Goal: Task Accomplishment & Management: Complete application form

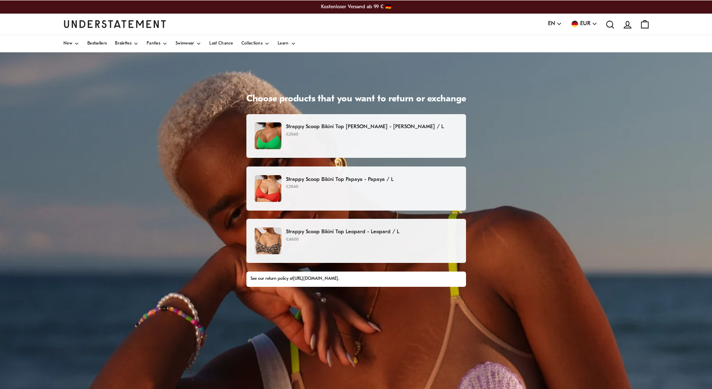
click at [369, 140] on div "Strappy Scoop Bikini Top [PERSON_NAME] - [PERSON_NAME] / L €29.40" at bounding box center [356, 135] width 202 height 27
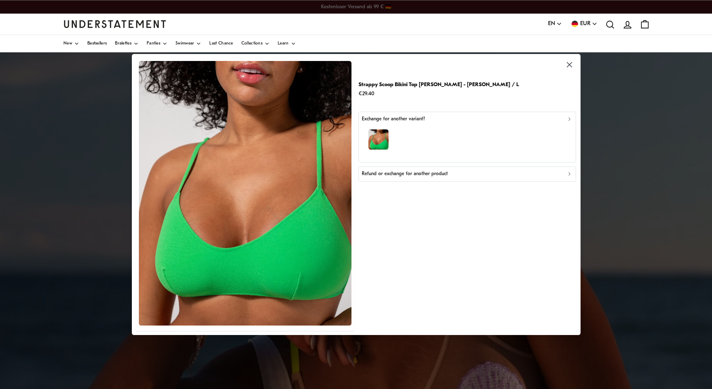
click at [462, 177] on div "Refund or exchange for another product" at bounding box center [467, 174] width 211 height 8
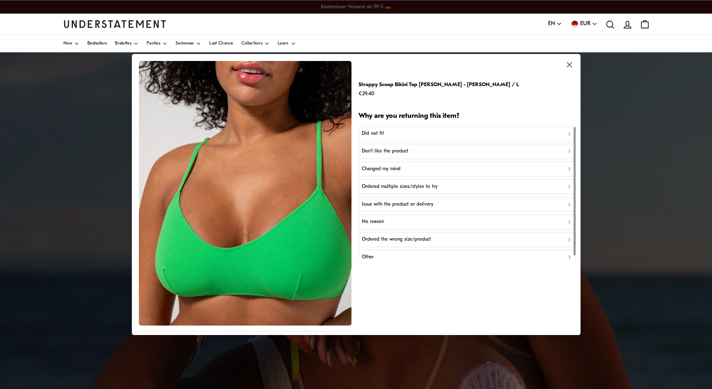
click at [382, 134] on p "Did not fit" at bounding box center [373, 134] width 22 height 8
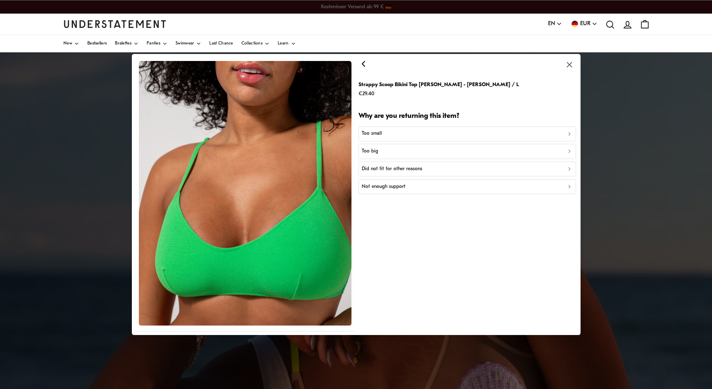
click at [386, 190] on p "Not enough support" at bounding box center [384, 187] width 44 height 8
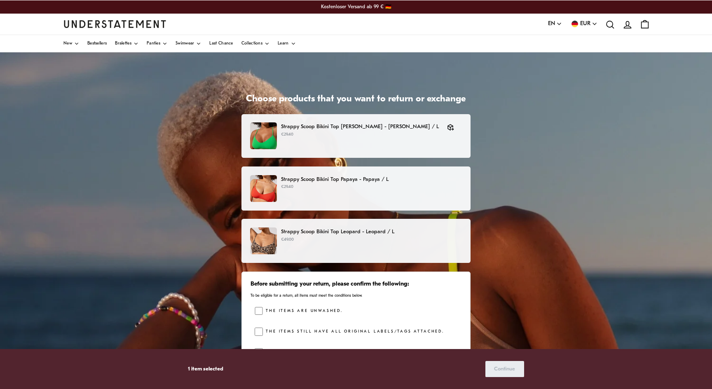
click at [444, 180] on p "Strappy Scoop Bikini Top Papaya - Papaya / L" at bounding box center [371, 179] width 181 height 9
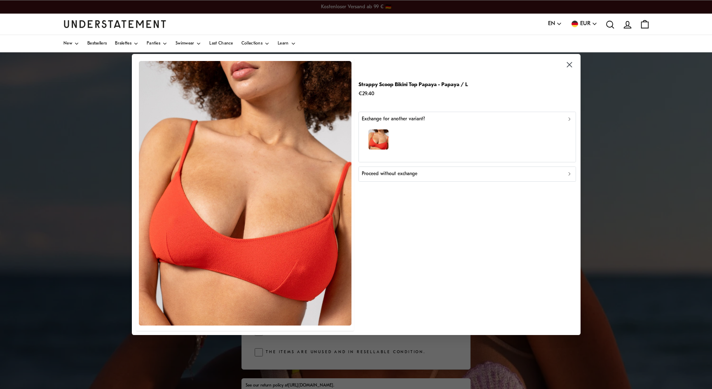
click at [398, 177] on p "Proceed without exchange" at bounding box center [390, 174] width 56 height 8
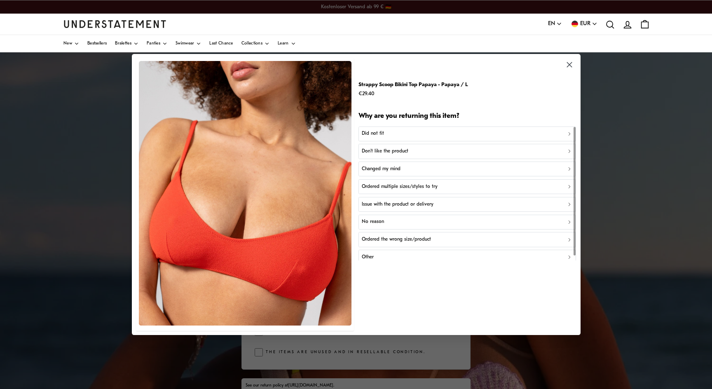
click at [379, 135] on p "Did not fit" at bounding box center [373, 134] width 22 height 8
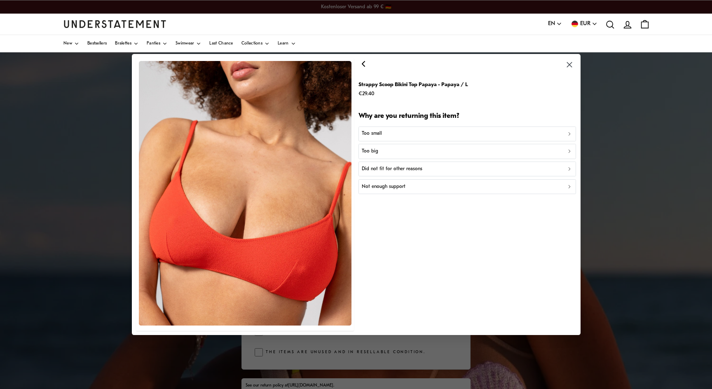
click at [379, 187] on p "Not enough support" at bounding box center [384, 187] width 44 height 8
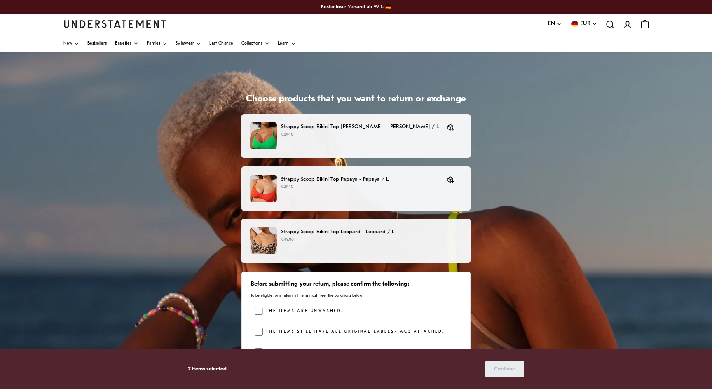
click at [336, 249] on div "Strappy Scoop Bikini Top Leopard - Leopard / L €49.00" at bounding box center [356, 240] width 212 height 27
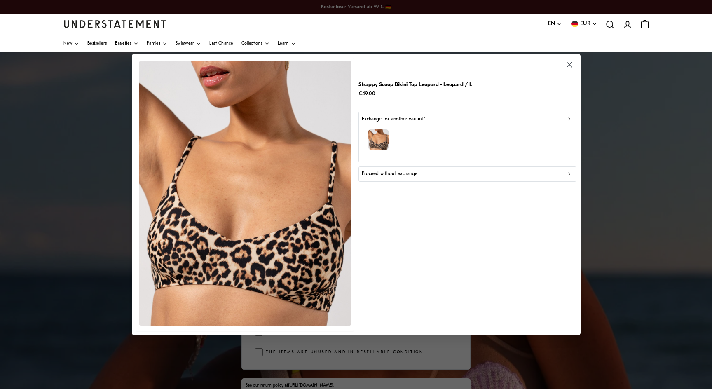
click at [385, 178] on button "Proceed without exchange" at bounding box center [467, 173] width 218 height 15
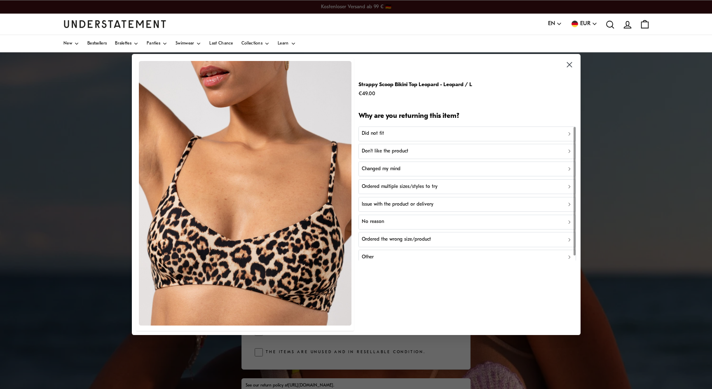
click at [396, 134] on div "Did not fit" at bounding box center [467, 134] width 211 height 8
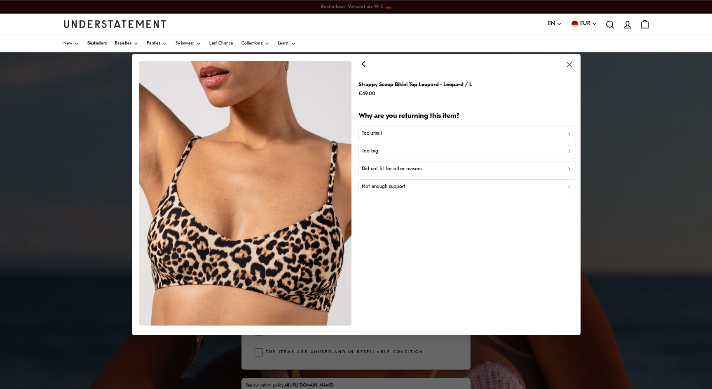
click at [379, 191] on button "Not enough support" at bounding box center [467, 186] width 218 height 15
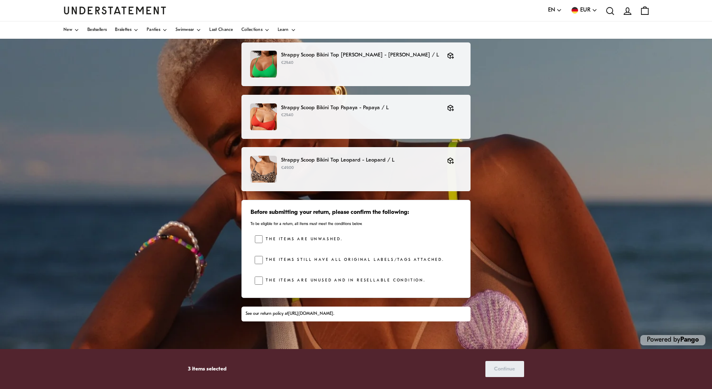
scroll to position [75, 0]
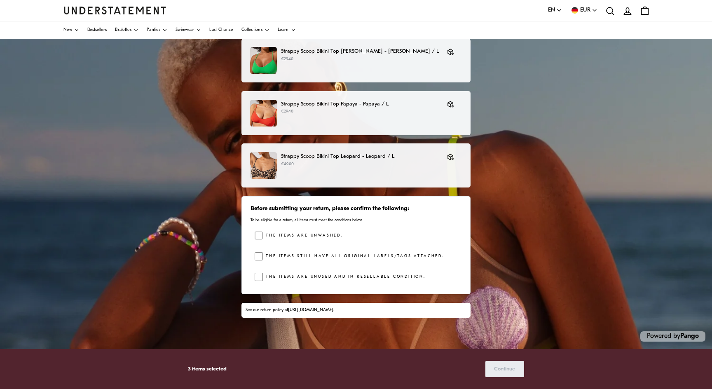
click at [215, 291] on div "Choose products that you want to return or exchange Strappy Scoop Bikini Top [P…" at bounding box center [356, 183] width 712 height 412
click at [503, 367] on span "Continue" at bounding box center [504, 368] width 21 height 15
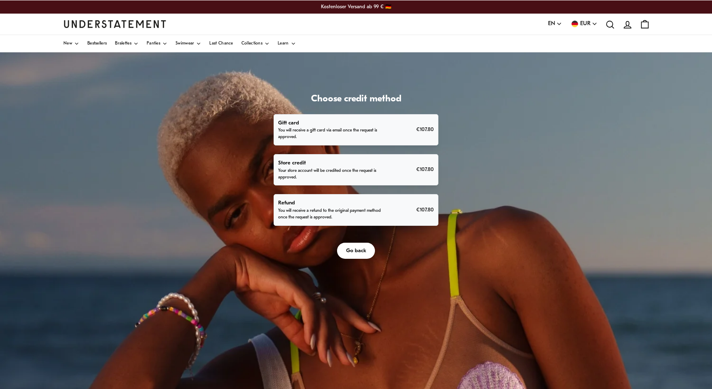
click at [345, 218] on p "You will receive a refund to the original payment method once the request is ap…" at bounding box center [329, 214] width 103 height 13
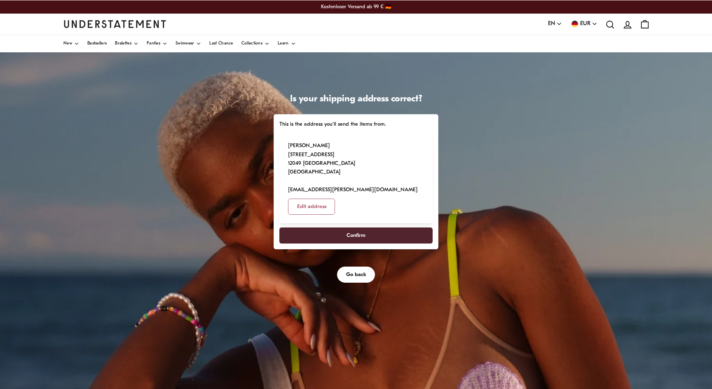
click at [354, 228] on span "Confirm" at bounding box center [356, 235] width 19 height 15
select select "**"
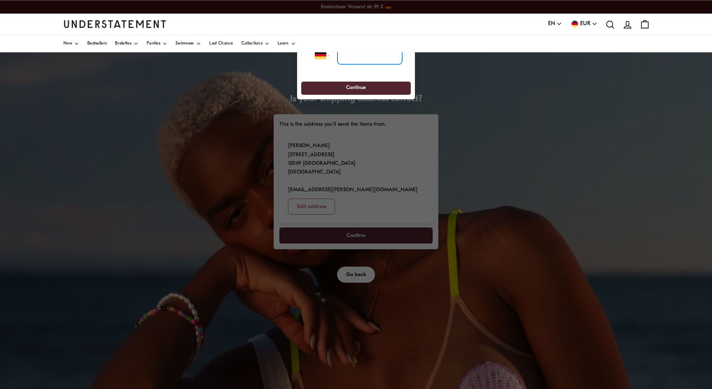
click at [354, 62] on input "tel" at bounding box center [369, 56] width 65 height 18
type input "**********"
click at [374, 91] on span "Continue" at bounding box center [356, 88] width 94 height 13
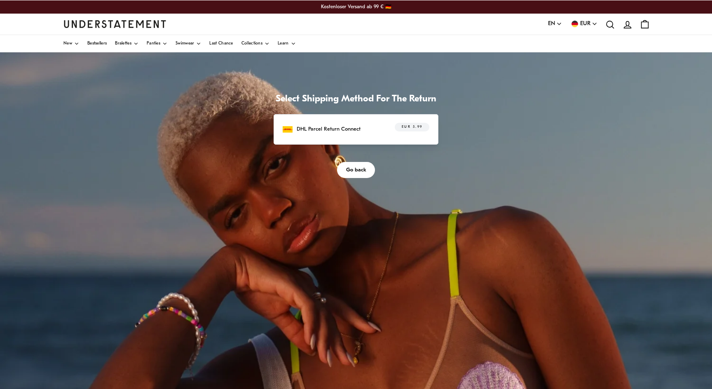
click at [412, 126] on span "EUR 5.99" at bounding box center [412, 127] width 21 height 8
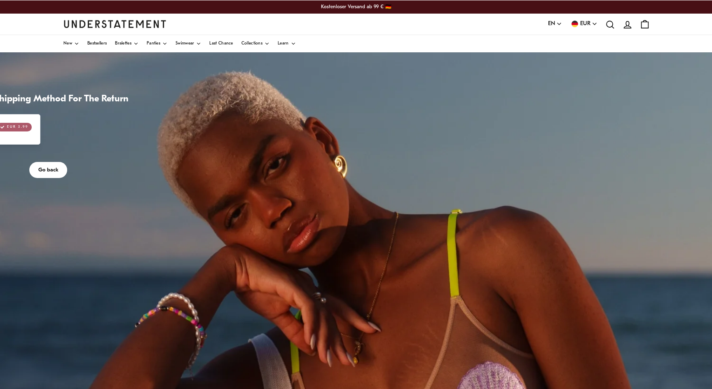
click at [356, 94] on div "Select Shipping Method For The Return DHL Parcel Return Connect EUR 5.99 Go back" at bounding box center [356, 94] width 0 height 0
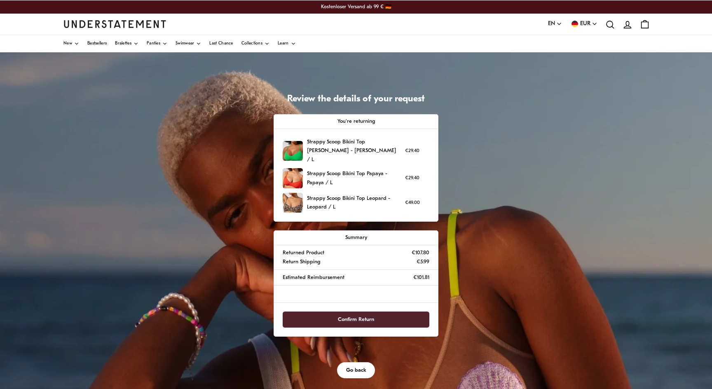
click at [346, 312] on span "Confirm Return" at bounding box center [356, 319] width 36 height 15
